Goal: Task Accomplishment & Management: Use online tool/utility

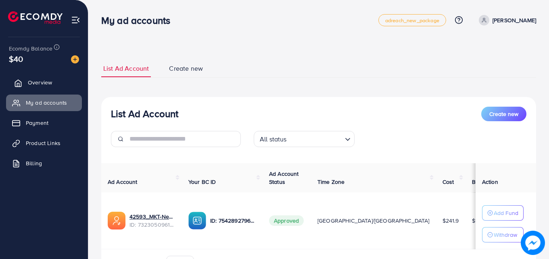
click at [63, 79] on link "Overview" at bounding box center [44, 82] width 76 height 16
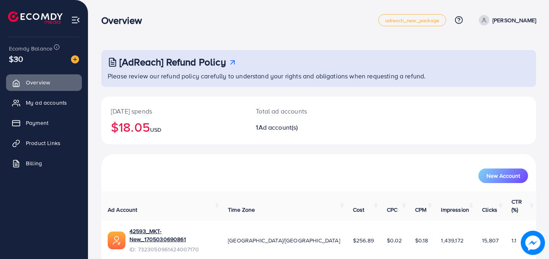
scroll to position [19, 0]
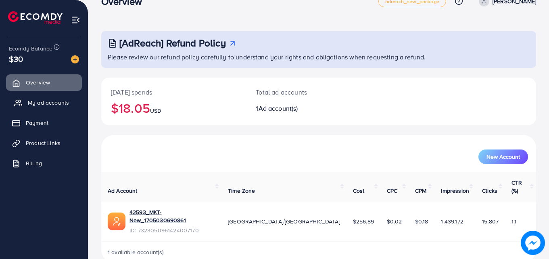
click at [55, 100] on span "My ad accounts" at bounding box center [48, 102] width 41 height 8
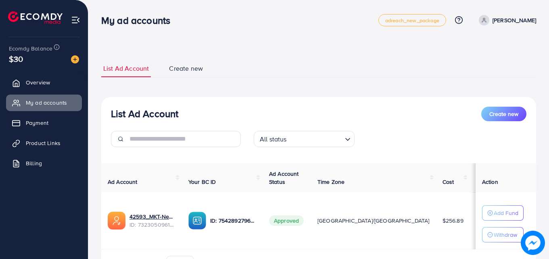
scroll to position [0, 0]
click at [46, 79] on span "Overview" at bounding box center [40, 82] width 24 height 8
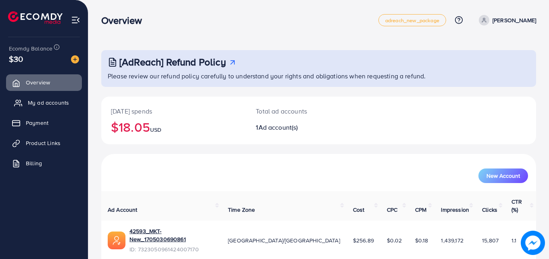
click at [68, 100] on span "My ad accounts" at bounding box center [48, 102] width 41 height 8
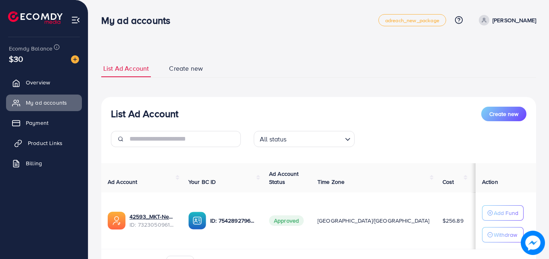
click at [62, 142] on span "Product Links" at bounding box center [45, 143] width 35 height 8
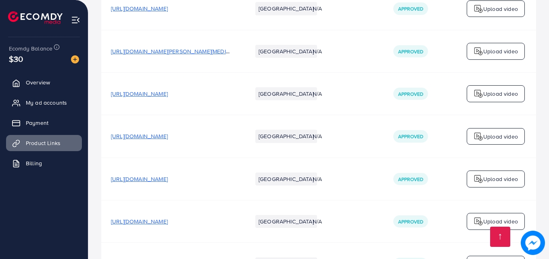
scroll to position [358, 0]
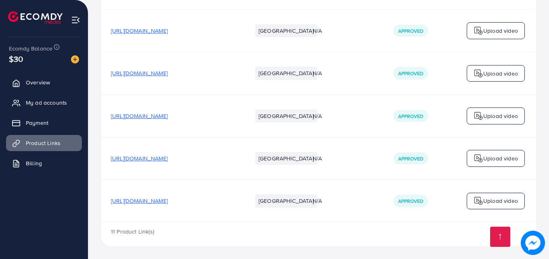
click at [495, 76] on p "Upload video" at bounding box center [500, 74] width 35 height 10
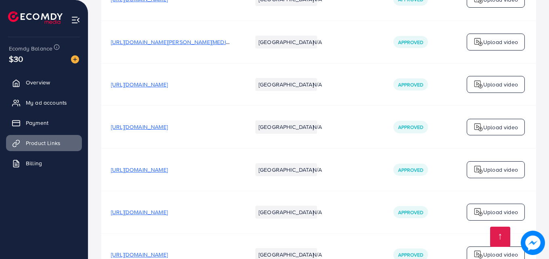
scroll to position [358, 0]
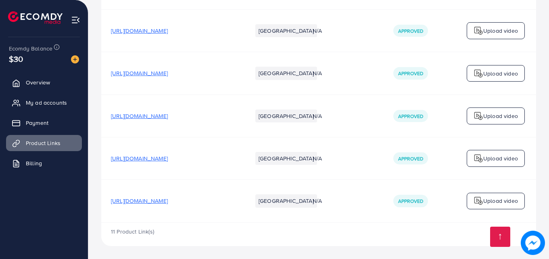
click at [497, 153] on p "Upload video" at bounding box center [500, 158] width 35 height 10
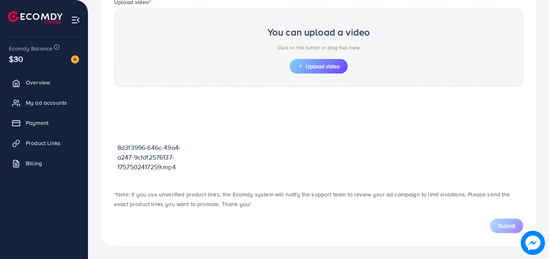
scroll to position [282, 0]
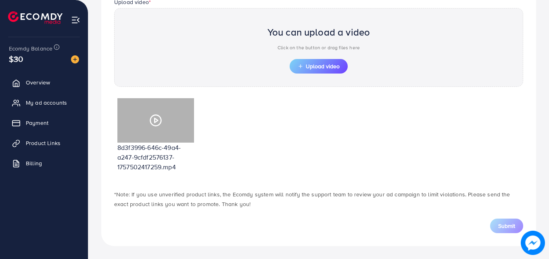
click at [156, 121] on polygon at bounding box center [155, 120] width 3 height 4
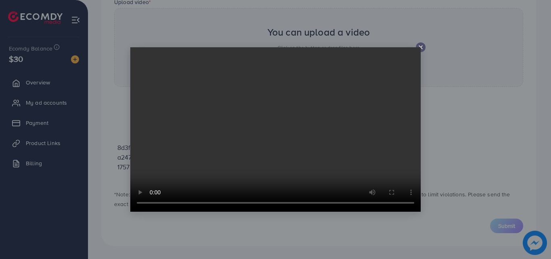
click at [420, 46] on line at bounding box center [420, 47] width 3 height 3
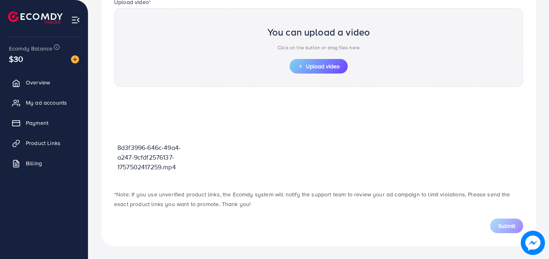
click at [346, 94] on div "Upload video * You can upload a video Click on the button or drag files here Up…" at bounding box center [319, 46] width 422 height 98
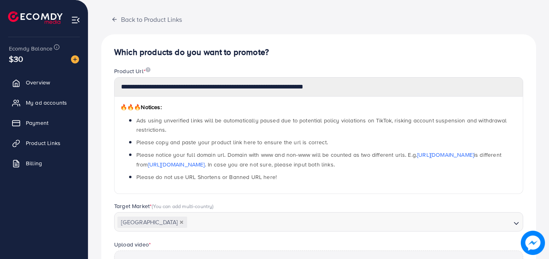
scroll to position [0, 0]
